Goal: Task Accomplishment & Management: Use online tool/utility

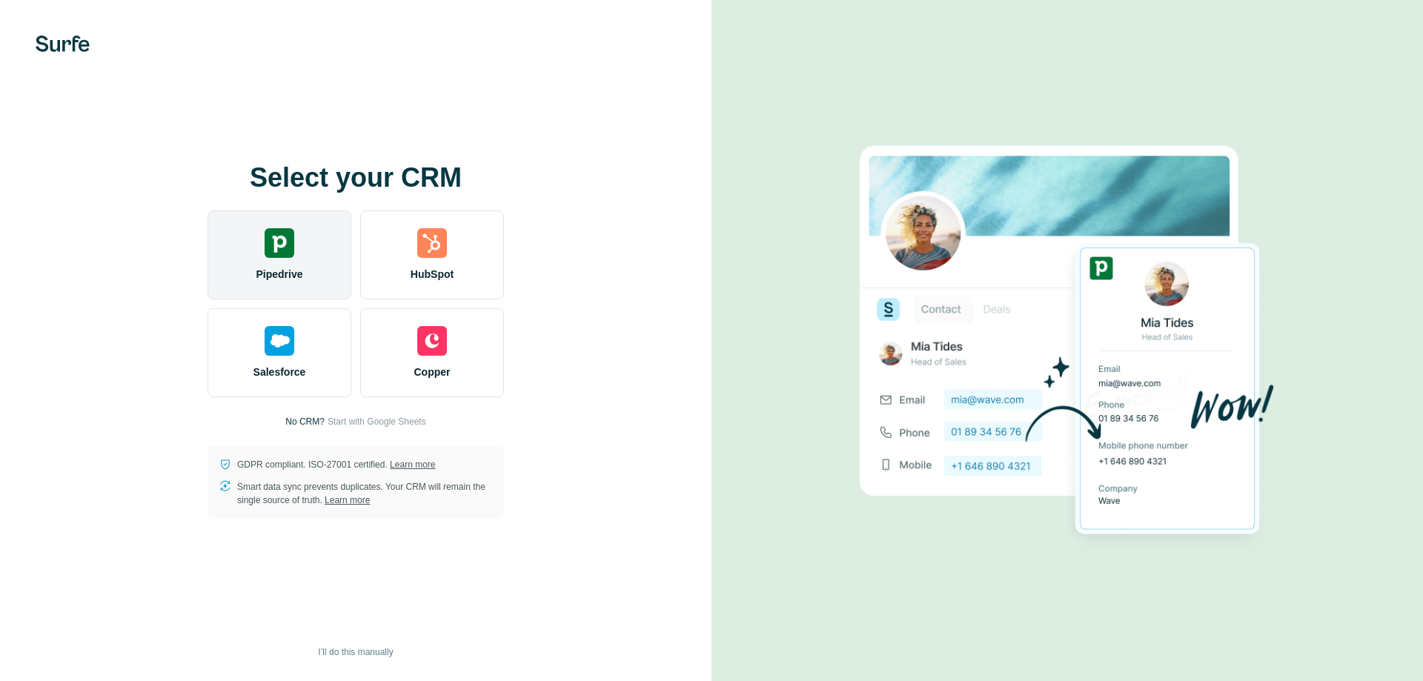
click at [288, 241] on img at bounding box center [280, 243] width 30 height 30
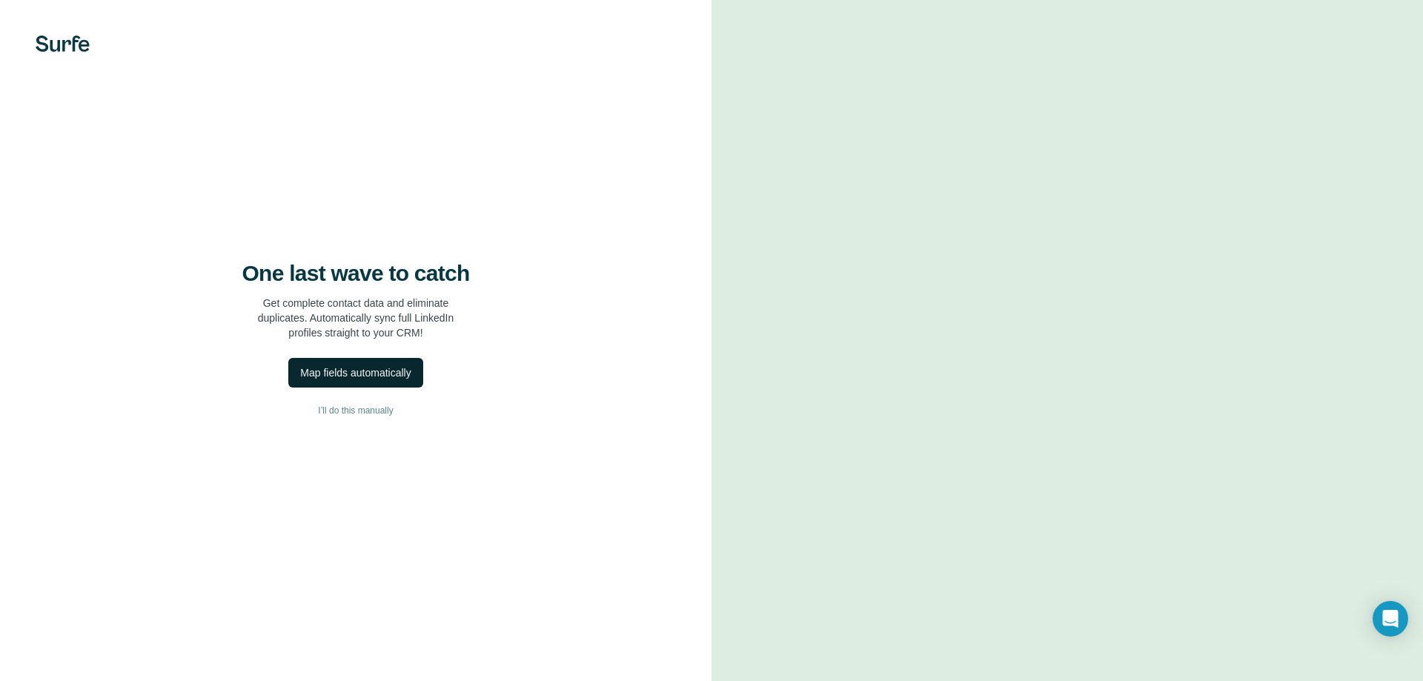
click at [393, 378] on div "Map fields automatically" at bounding box center [355, 372] width 110 height 15
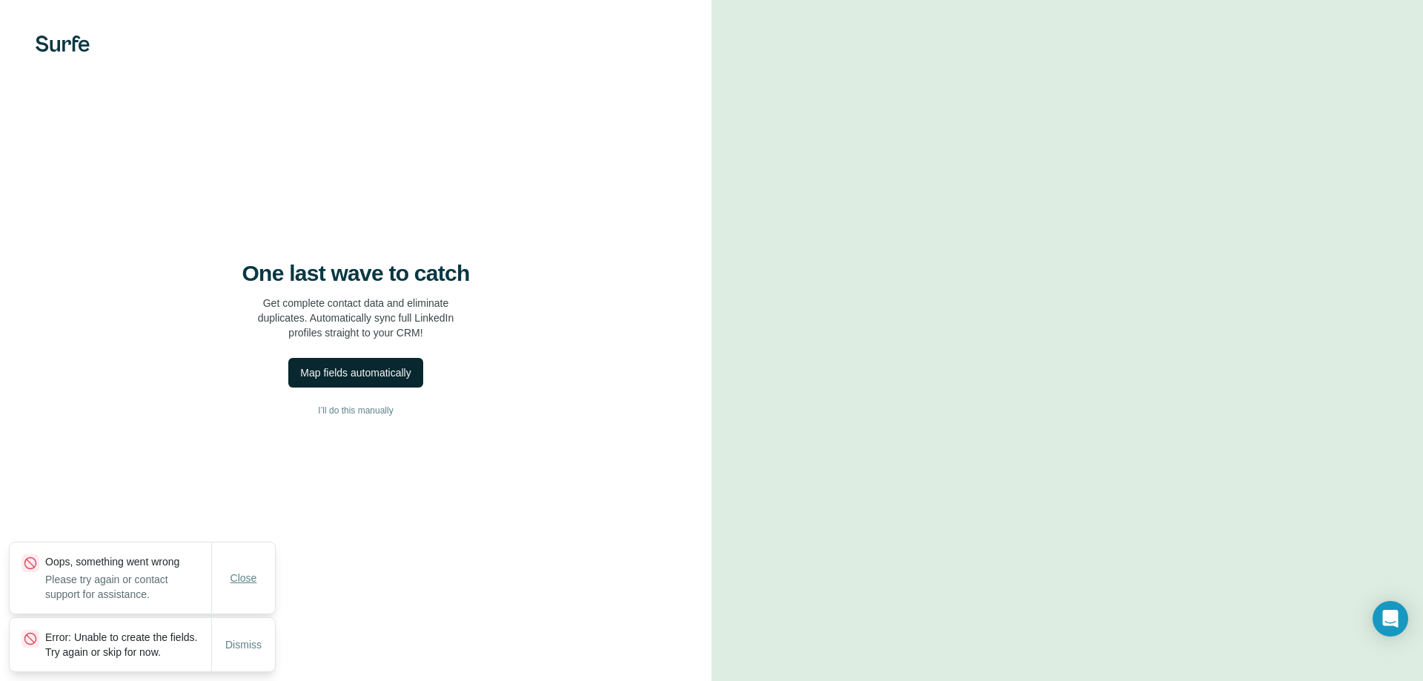
click at [252, 571] on span "Close" at bounding box center [244, 578] width 27 height 15
click at [242, 637] on span "Dismiss" at bounding box center [243, 644] width 36 height 15
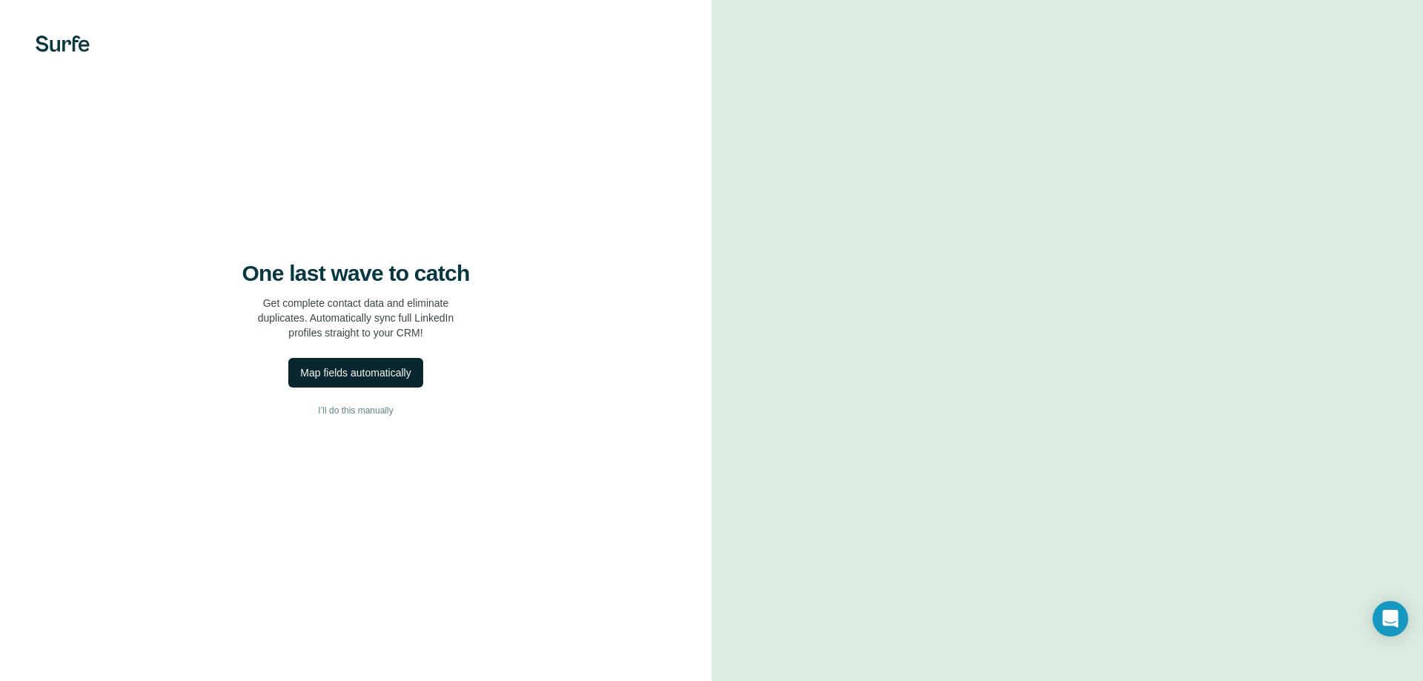
click at [366, 364] on button "Map fields automatically" at bounding box center [355, 373] width 134 height 30
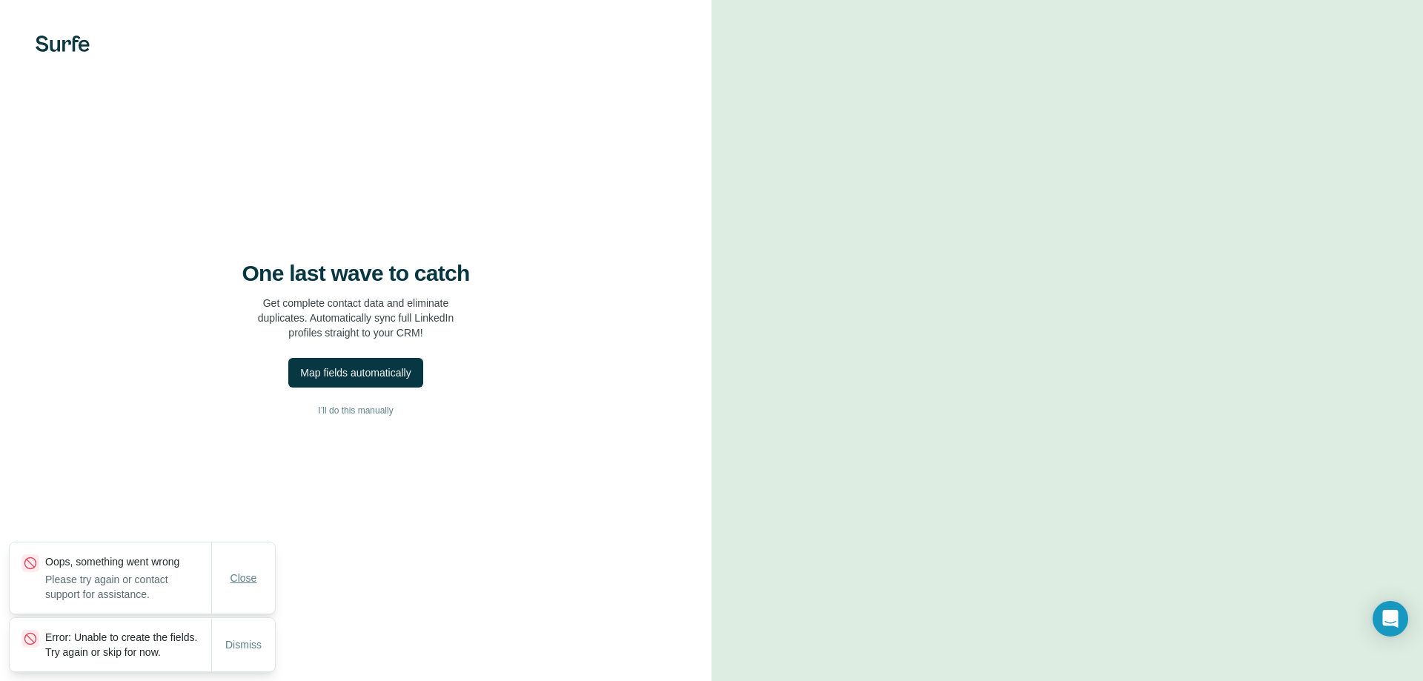
click at [248, 571] on span "Close" at bounding box center [244, 578] width 27 height 15
click at [251, 637] on span "Dismiss" at bounding box center [243, 644] width 36 height 15
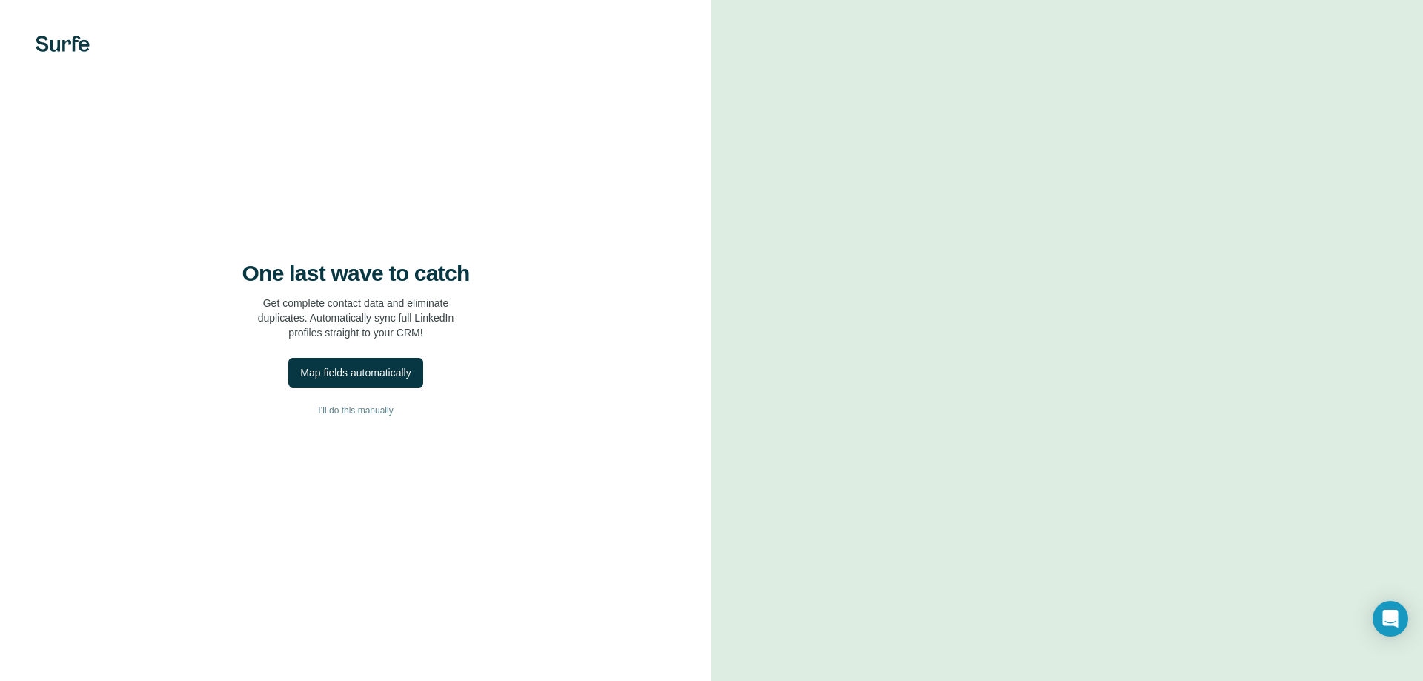
click at [373, 276] on h4 "One last wave to catch" at bounding box center [356, 273] width 228 height 27
click at [358, 408] on span "I’ll do this manually" at bounding box center [355, 410] width 75 height 13
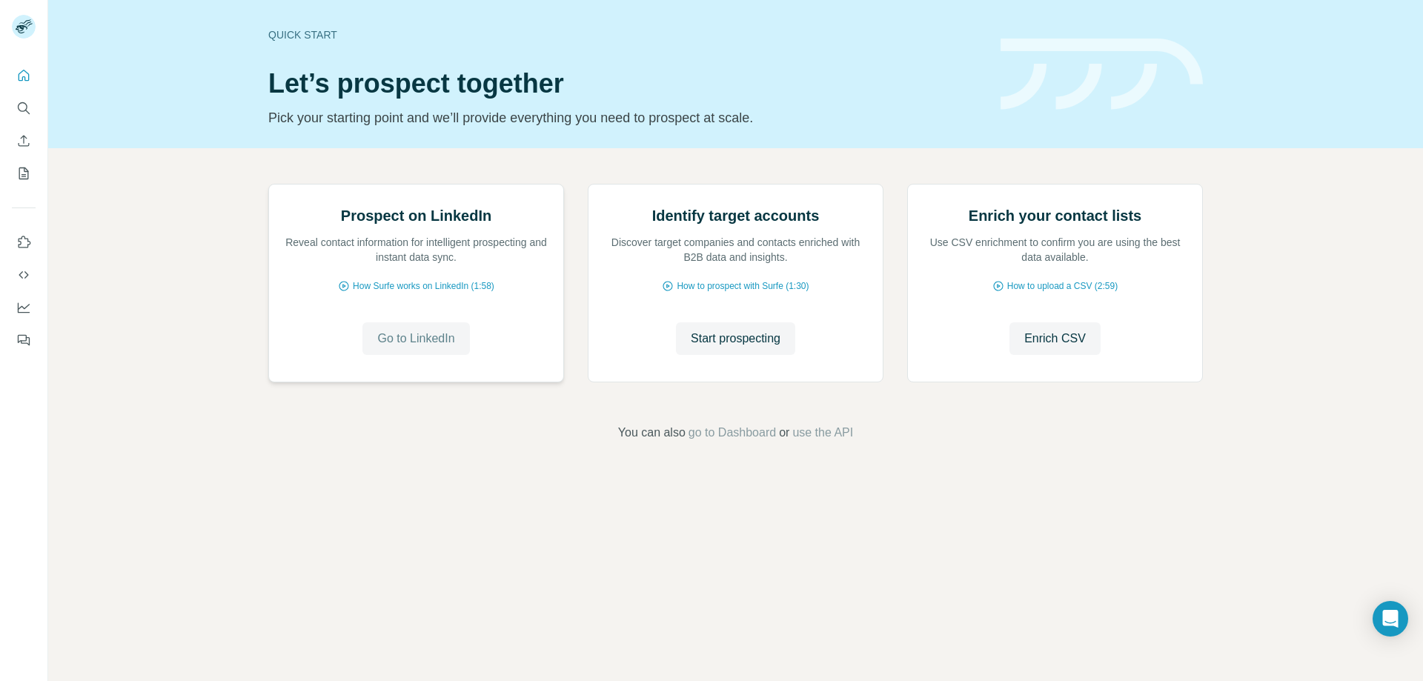
click at [443, 348] on span "Go to LinkedIn" at bounding box center [415, 339] width 77 height 18
